Goal: Check status: Check status

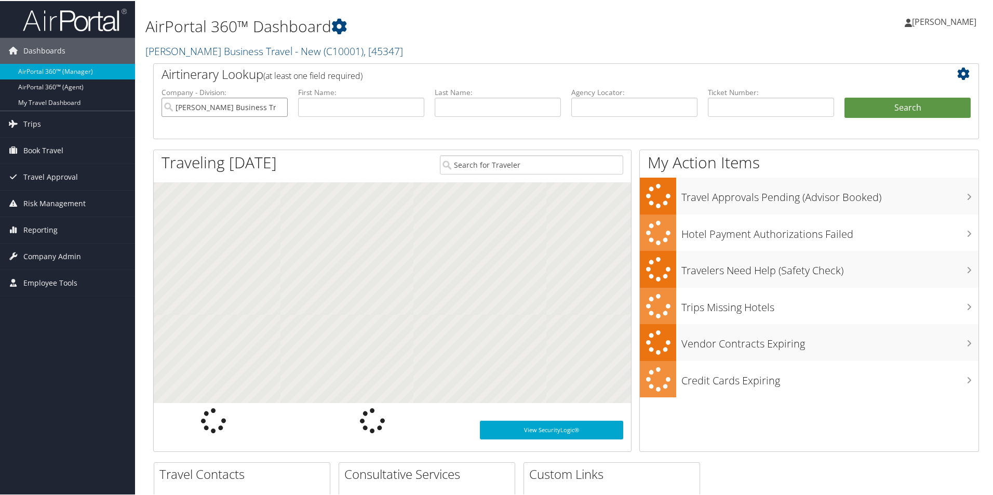
click at [271, 111] on input "Christopherson Business Travel - New" at bounding box center [224, 106] width 126 height 19
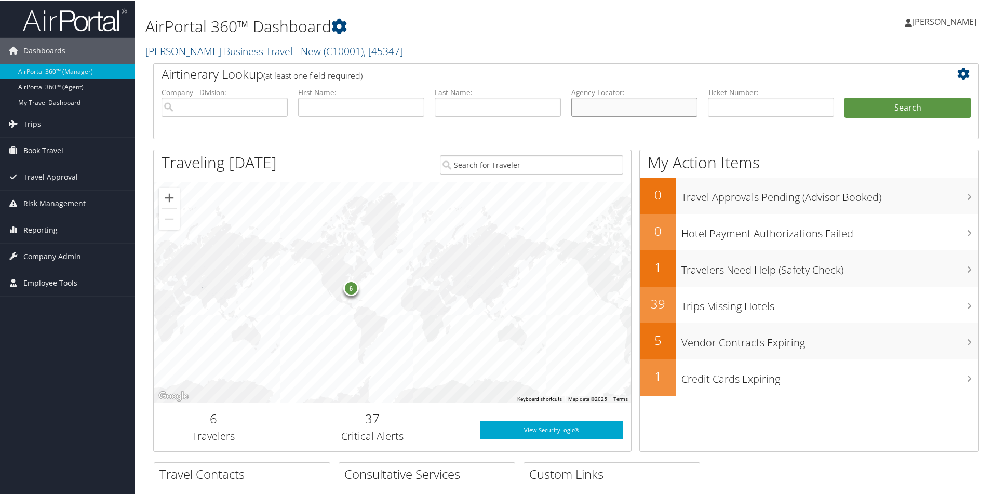
click at [590, 108] on input "text" at bounding box center [634, 106] width 126 height 19
paste input "CNB9R4"
type input "CNB9R4"
click at [876, 104] on button "Search" at bounding box center [907, 107] width 126 height 21
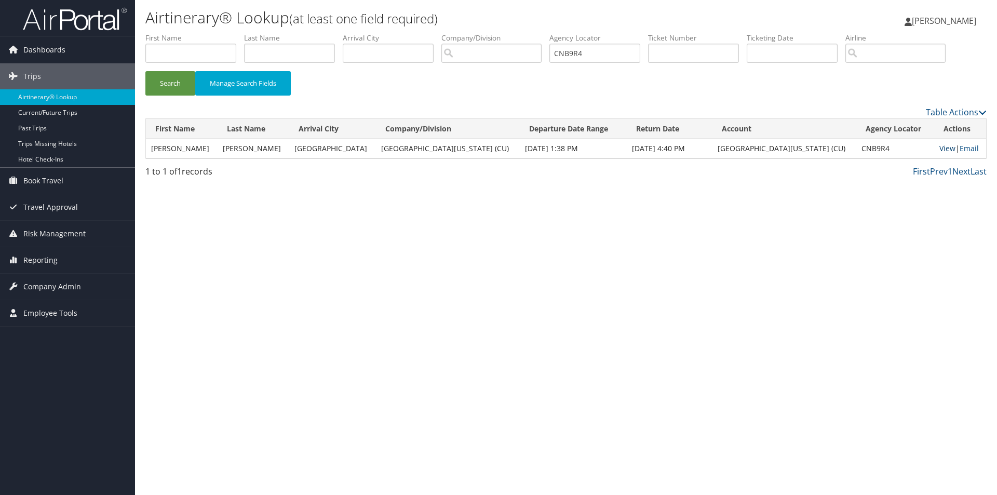
click at [939, 147] on link "View" at bounding box center [947, 148] width 16 height 10
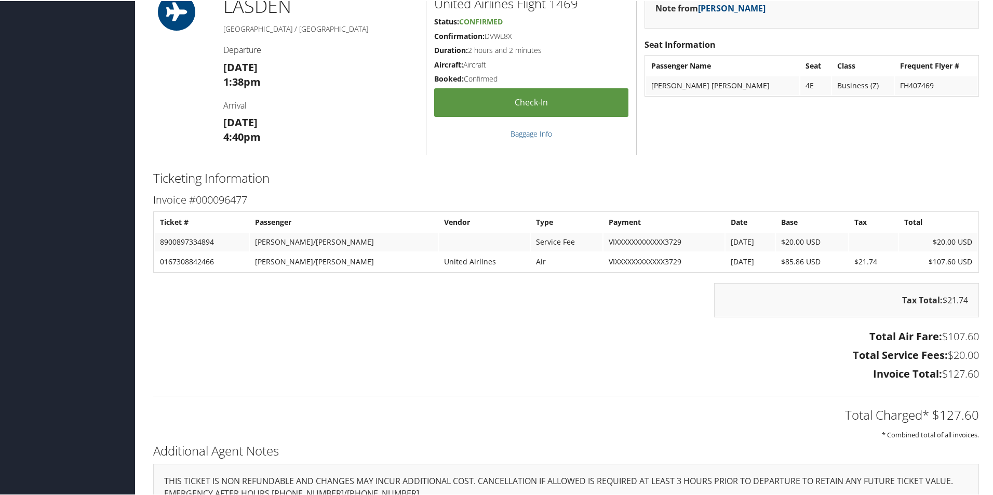
scroll to position [432, 0]
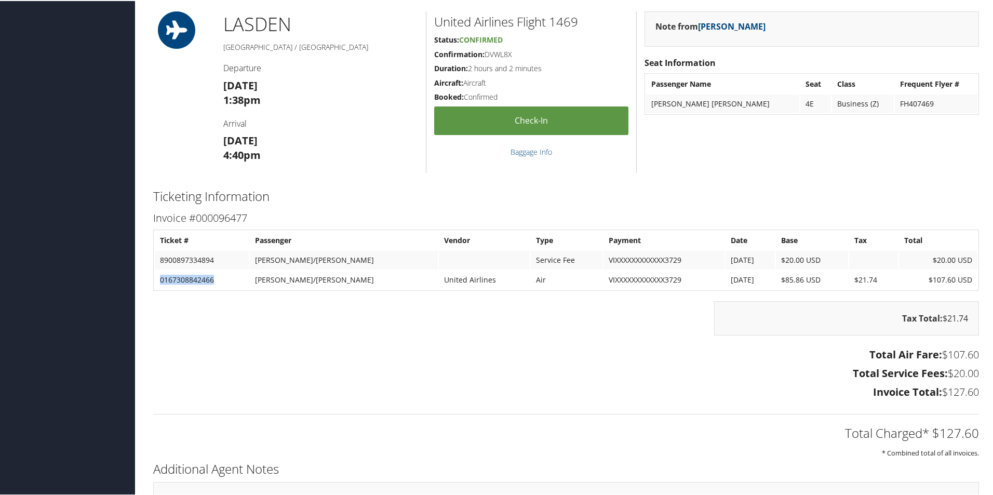
drag, startPoint x: 221, startPoint y: 280, endPoint x: 165, endPoint y: 272, distance: 56.6
click at [162, 280] on td "0167308842466" at bounding box center [202, 278] width 94 height 19
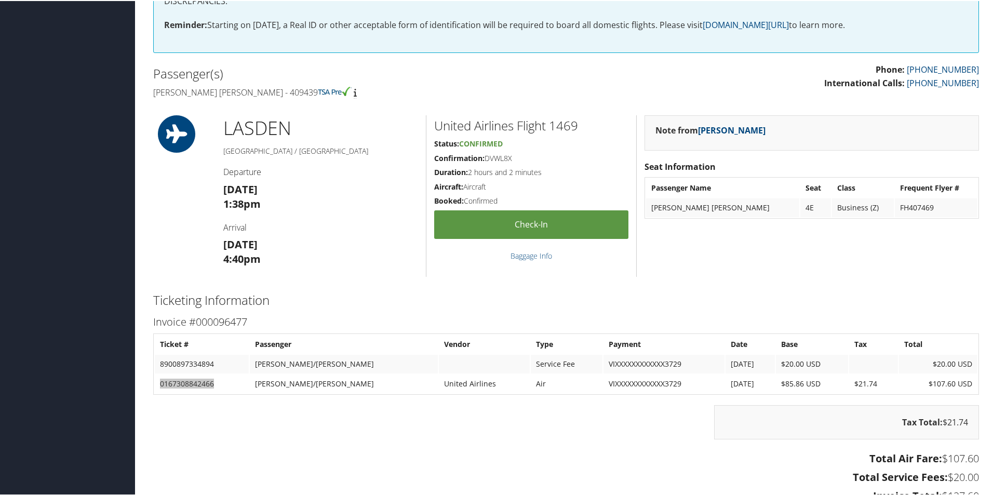
scroll to position [277, 0]
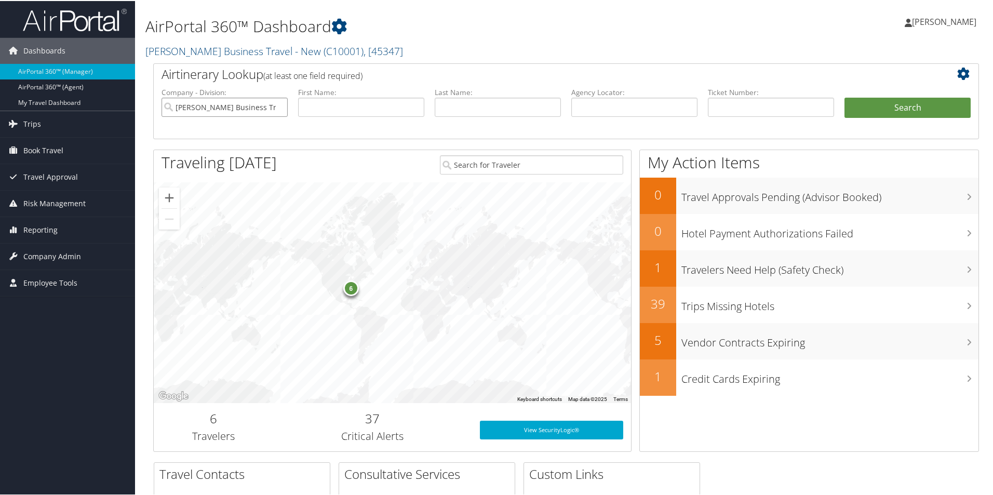
click at [230, 105] on input "Christopherson Business Travel - New" at bounding box center [224, 106] width 126 height 19
click at [585, 106] on input "text" at bounding box center [634, 106] width 126 height 19
paste input "D9XZWY"
type input "D9XZWY"
click at [862, 109] on button "Search" at bounding box center [907, 107] width 126 height 21
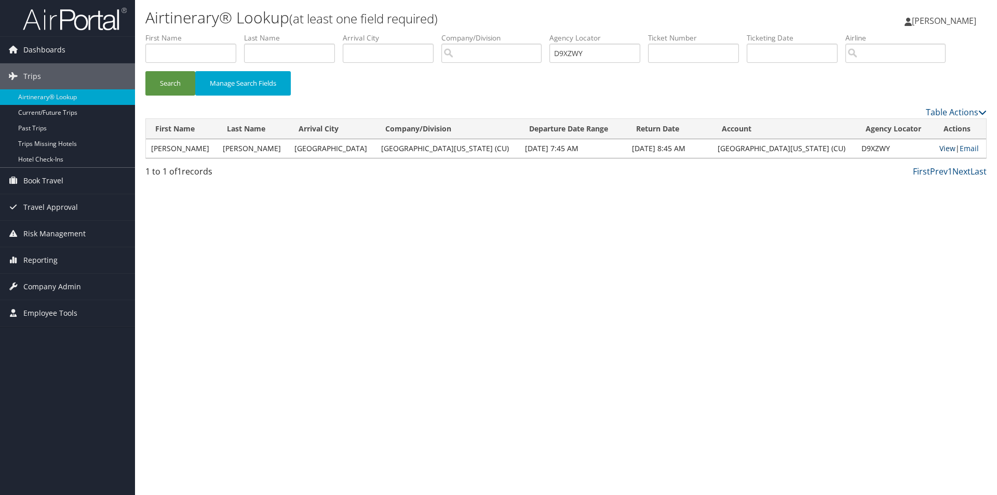
click at [939, 148] on link "View" at bounding box center [947, 148] width 16 height 10
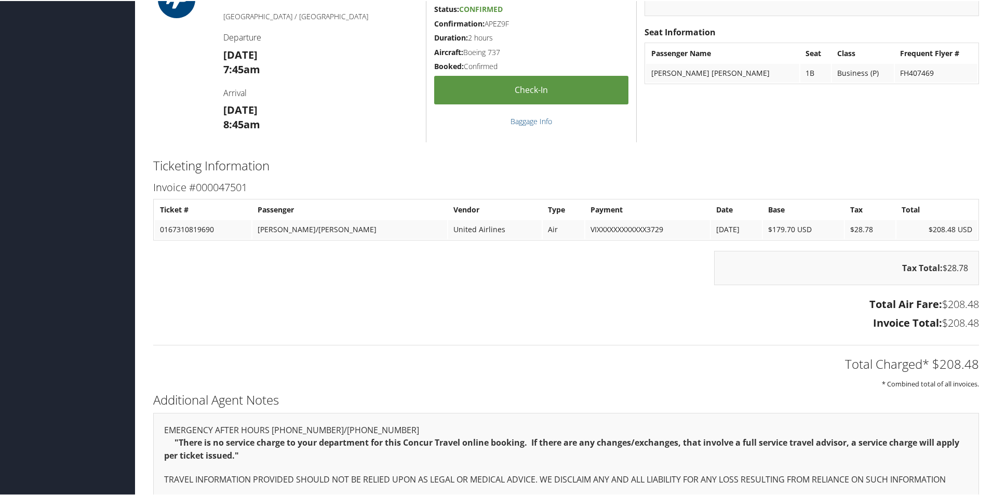
scroll to position [522, 0]
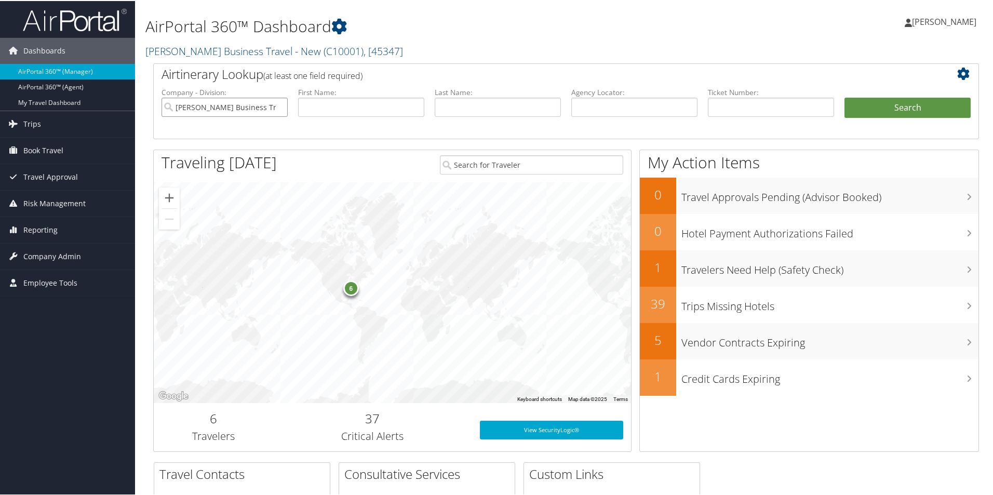
click at [250, 105] on input "Christopherson Business Travel - New" at bounding box center [224, 106] width 126 height 19
click at [583, 105] on input "text" at bounding box center [634, 106] width 126 height 19
paste input "D9NSMR"
type input "D9NSMR"
click at [858, 104] on button "Search" at bounding box center [907, 107] width 126 height 21
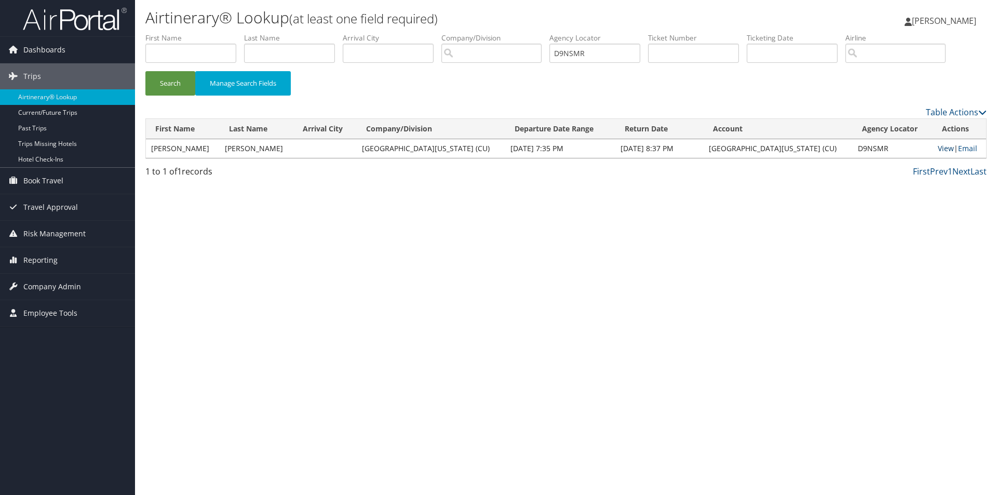
click at [938, 146] on link "View" at bounding box center [945, 148] width 16 height 10
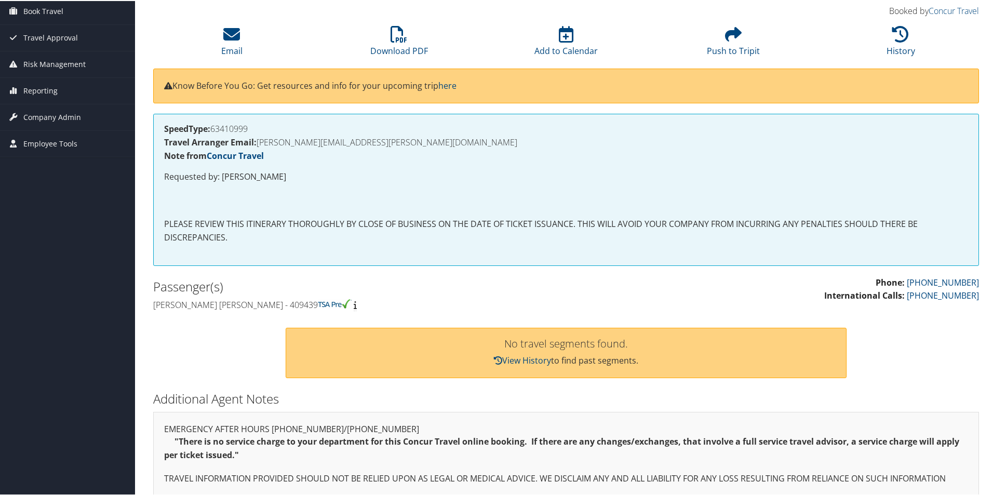
scroll to position [151, 0]
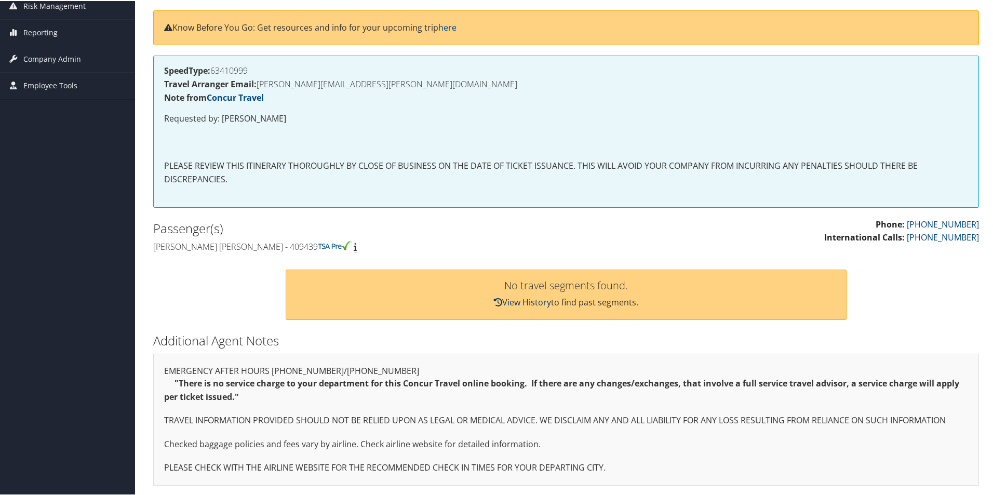
click at [537, 298] on link "View History" at bounding box center [522, 300] width 57 height 11
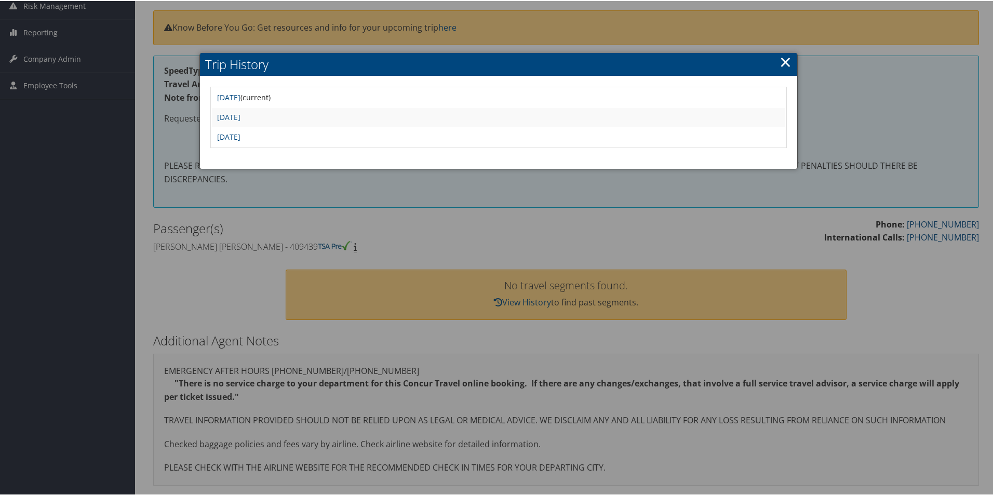
click at [786, 58] on link "×" at bounding box center [785, 60] width 12 height 21
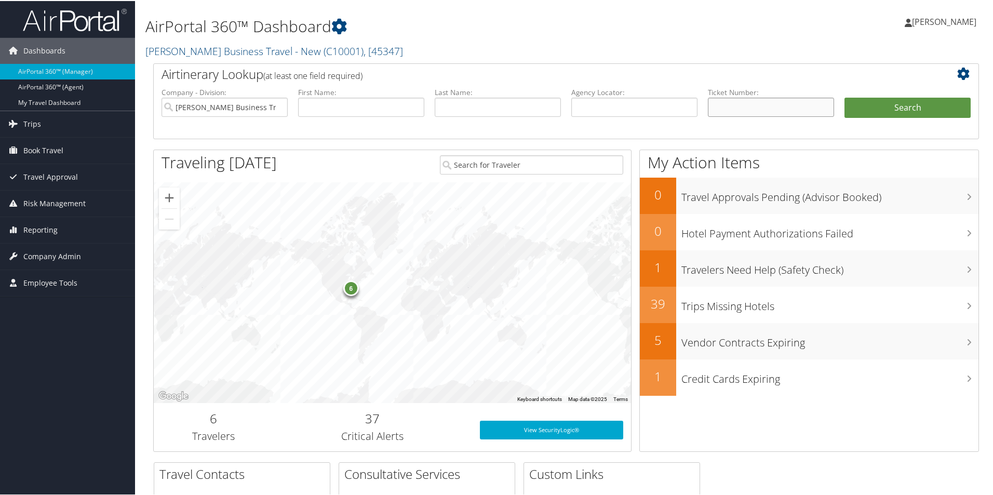
click at [747, 108] on input "text" at bounding box center [771, 106] width 126 height 19
type input "0167310807952"
click at [867, 105] on button "Search" at bounding box center [907, 107] width 126 height 21
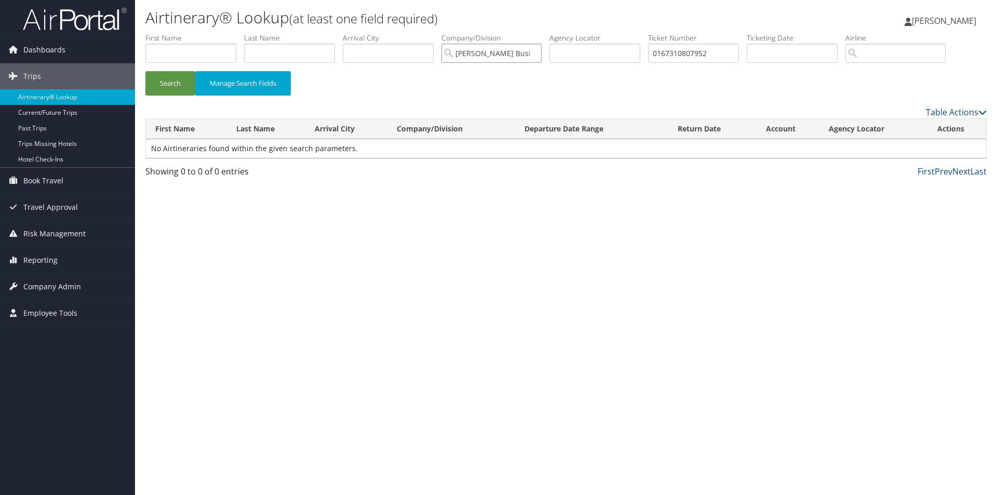
click at [507, 53] on input "[PERSON_NAME] Business Travel - New" at bounding box center [491, 53] width 100 height 19
click at [172, 79] on button "Search" at bounding box center [170, 83] width 50 height 24
click at [726, 53] on input "0167310807952" at bounding box center [693, 53] width 91 height 19
drag, startPoint x: 730, startPoint y: 53, endPoint x: 644, endPoint y: 58, distance: 86.3
click at [644, 33] on ul "First Name Last Name Departure City Arrival City Company/Division Airport/City …" at bounding box center [565, 33] width 841 height 0
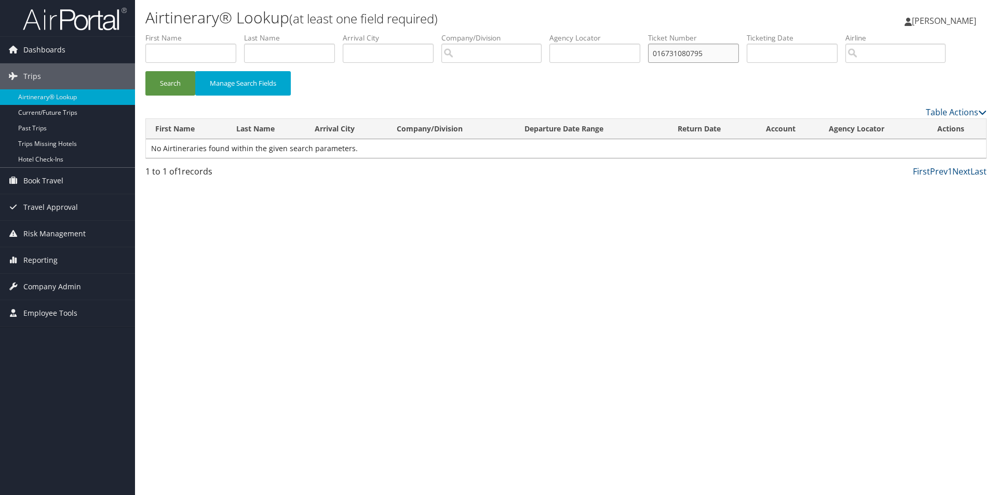
type input "0167310807952"
click at [170, 87] on button "Search" at bounding box center [170, 83] width 50 height 24
click at [723, 51] on input "0167310807952" at bounding box center [693, 53] width 91 height 19
click at [174, 85] on button "Search" at bounding box center [170, 83] width 50 height 24
click at [724, 52] on input "0167310807952" at bounding box center [693, 53] width 91 height 19
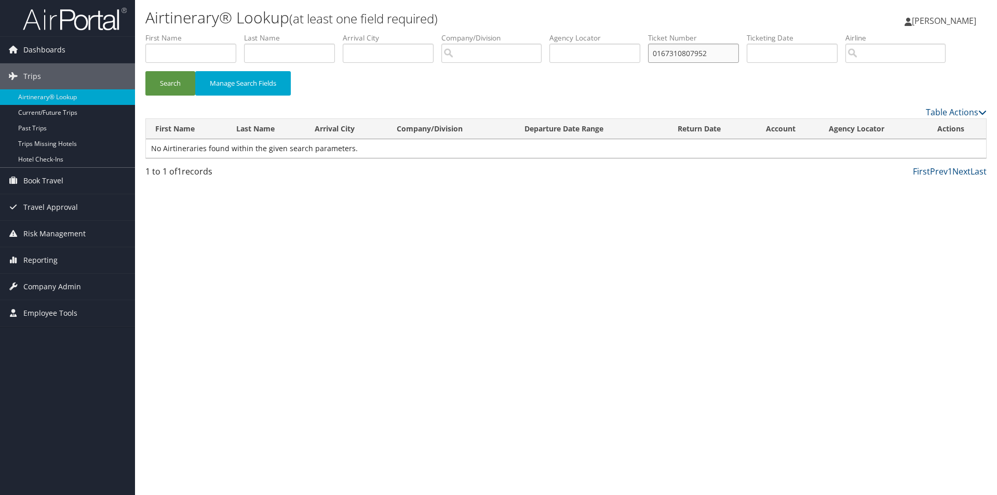
click at [720, 52] on input "0167310807952" at bounding box center [693, 53] width 91 height 19
click at [725, 49] on input "0167310807952" at bounding box center [693, 53] width 91 height 19
click at [715, 53] on input "0167310807952" at bounding box center [693, 53] width 91 height 19
click at [721, 52] on input "0167310807952" at bounding box center [693, 53] width 91 height 19
drag, startPoint x: 721, startPoint y: 52, endPoint x: 656, endPoint y: 57, distance: 65.1
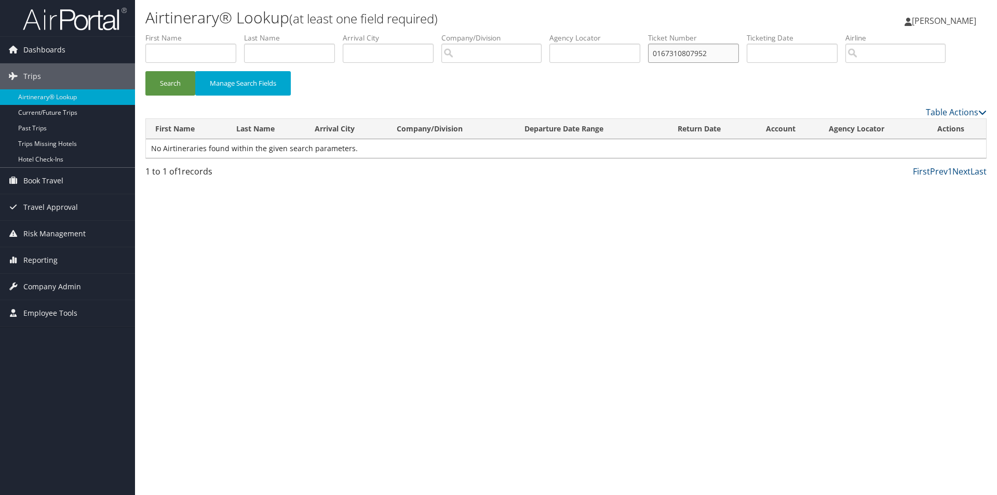
click at [657, 56] on input "0167310807952" at bounding box center [693, 53] width 91 height 19
click at [725, 52] on input "0167310807952" at bounding box center [693, 53] width 91 height 19
click at [696, 54] on input "0167310807952" at bounding box center [693, 53] width 91 height 19
click at [725, 49] on input "0167310807952" at bounding box center [693, 53] width 91 height 19
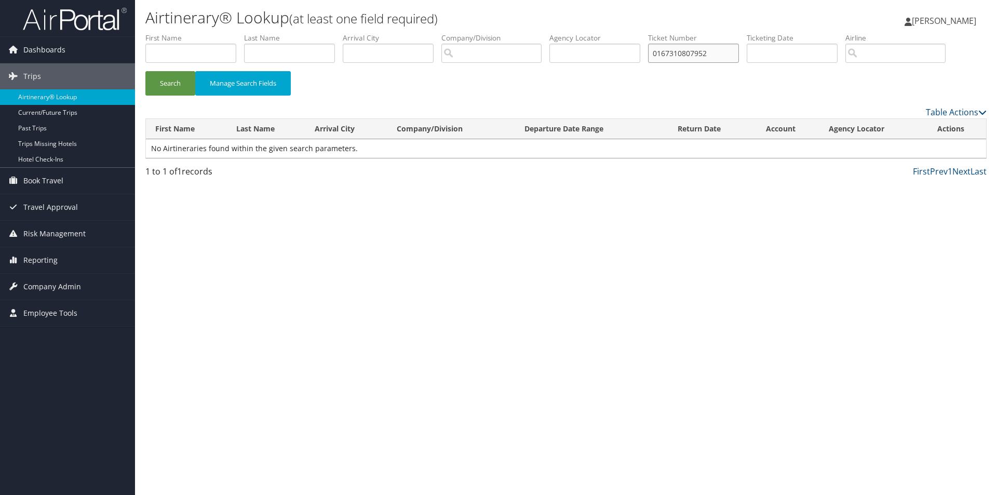
click at [722, 58] on input "0167310807952" at bounding box center [693, 53] width 91 height 19
click at [725, 54] on input "0167310807952" at bounding box center [693, 53] width 91 height 19
click at [725, 53] on input "0167310807952" at bounding box center [693, 53] width 91 height 19
